Goal: Transaction & Acquisition: Book appointment/travel/reservation

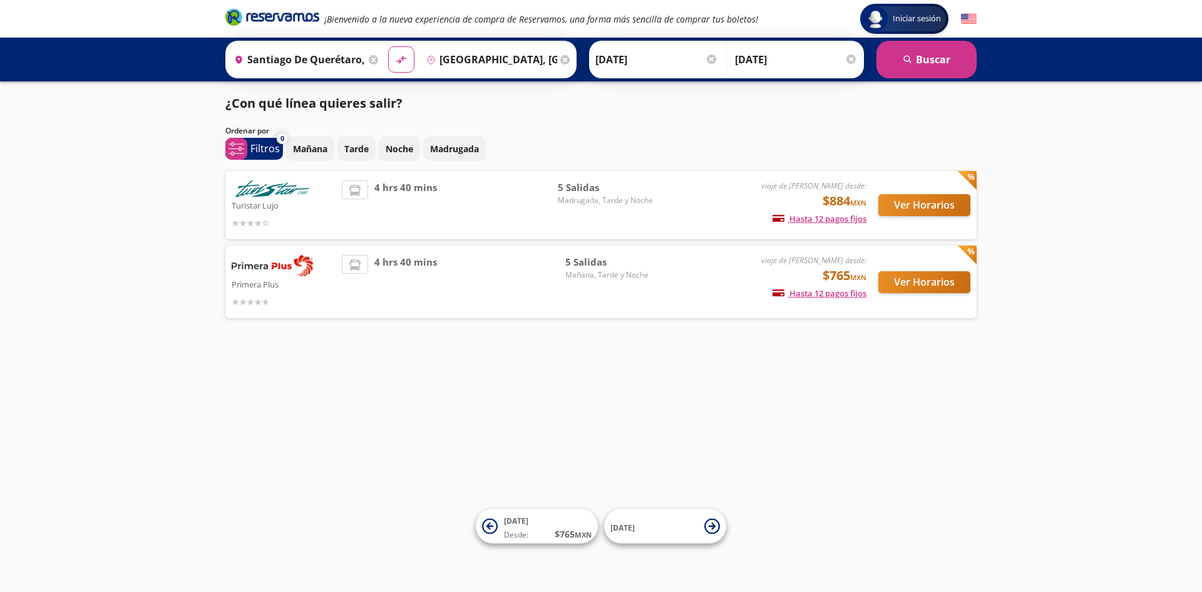
click at [909, 306] on div "Ver Horarios" at bounding box center [919, 282] width 104 height 54
click at [914, 286] on button "Ver Horarios" at bounding box center [924, 282] width 92 height 22
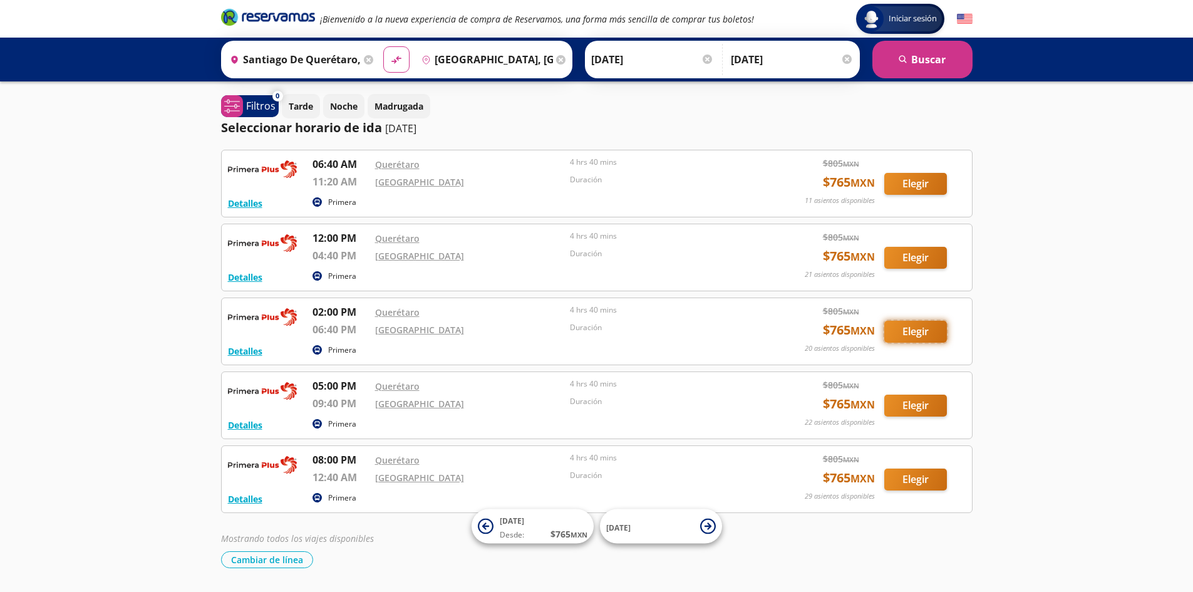
click at [909, 330] on button "Elegir" at bounding box center [915, 332] width 63 height 22
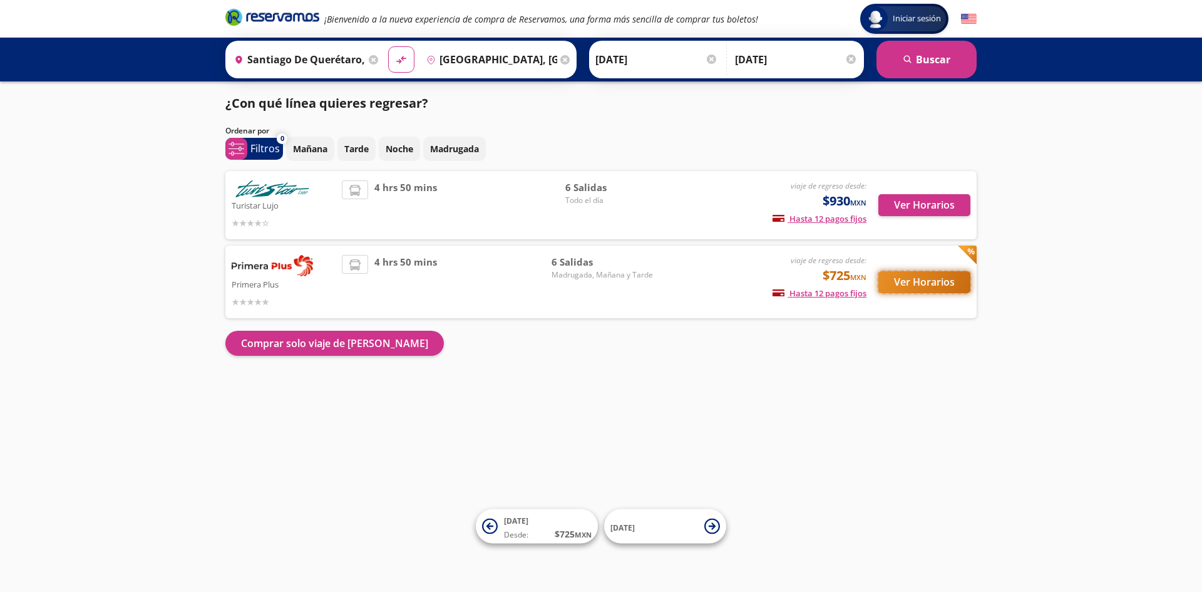
click at [910, 279] on button "Ver Horarios" at bounding box center [924, 282] width 92 height 22
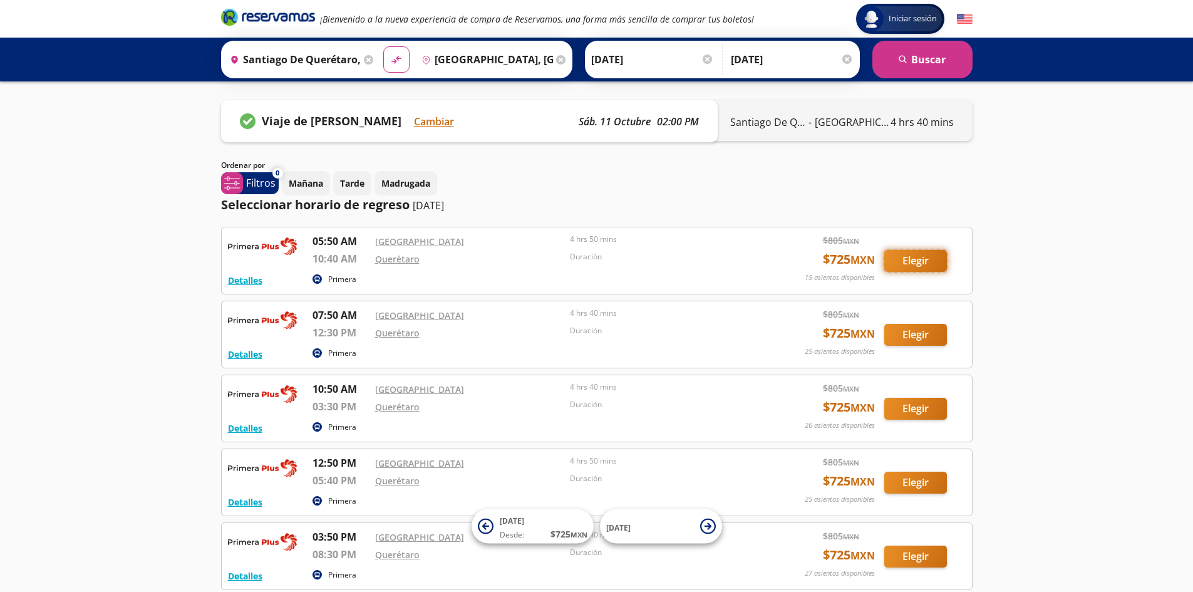
click at [927, 252] on button "Elegir" at bounding box center [915, 261] width 63 height 22
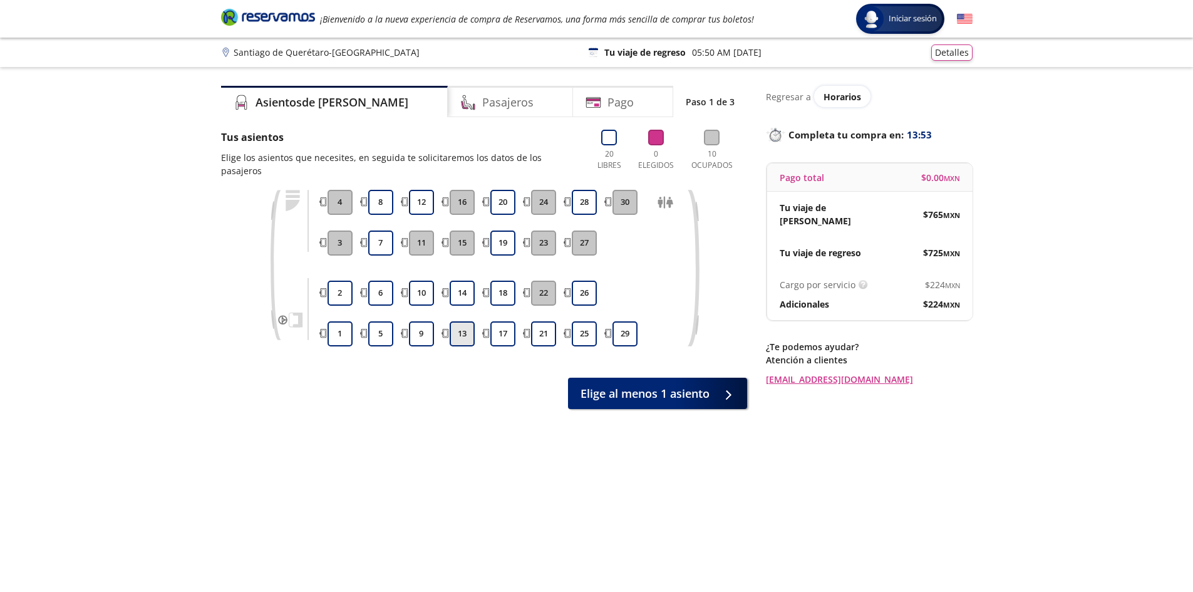
click at [468, 321] on button "13" at bounding box center [462, 333] width 25 height 25
click at [461, 281] on button "14" at bounding box center [462, 293] width 25 height 25
